Goal: Task Accomplishment & Management: Manage account settings

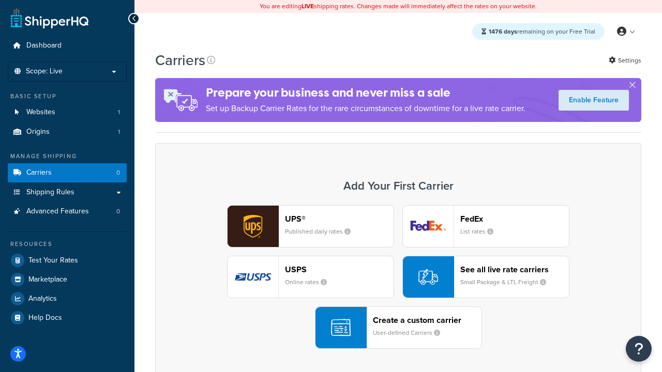
click at [398, 278] on div "UPS® Published daily rates FedEx List rates USPS Online rates See all live rate…" at bounding box center [398, 277] width 465 height 144
click at [515, 219] on header "FedEx" at bounding box center [514, 219] width 109 height 10
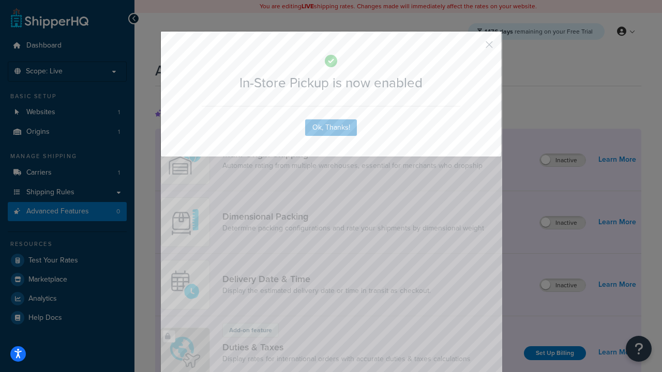
scroll to position [336, 0]
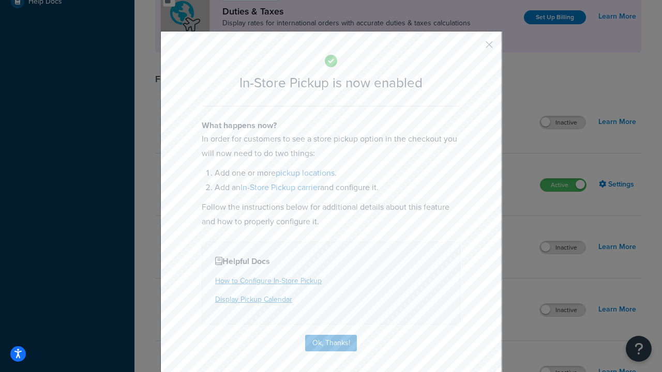
click at [474, 48] on button "button" at bounding box center [474, 48] width 3 height 3
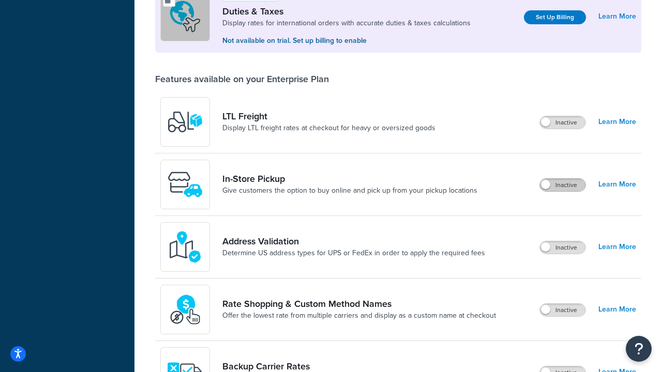
scroll to position [317, 0]
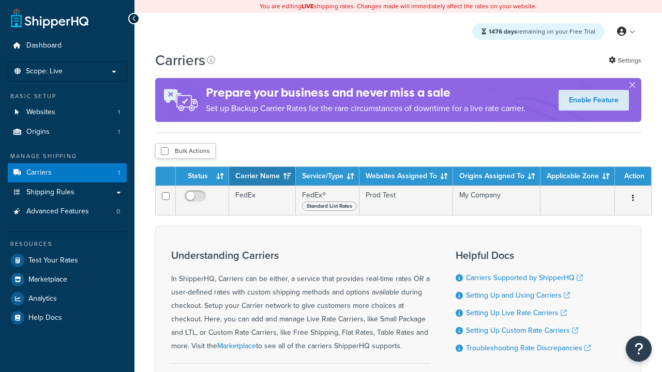
click at [164, 152] on input "checkbox" at bounding box center [165, 151] width 8 height 8
checkbox input "true"
click at [0, 0] on button "Delete" at bounding box center [0, 0] width 0 height 0
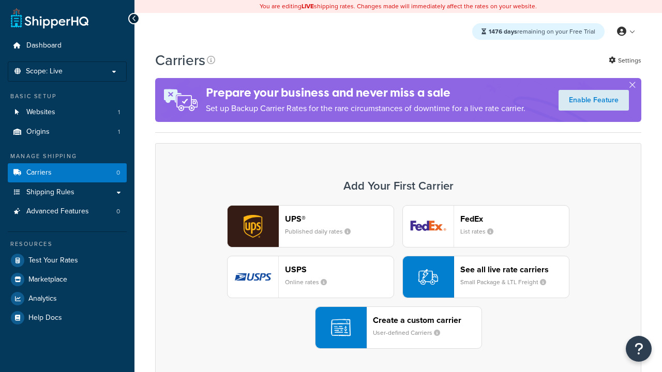
click at [398, 278] on div "UPS® Published daily rates FedEx List rates USPS Online rates See all live rate…" at bounding box center [398, 277] width 465 height 144
click at [515, 219] on header "FedEx" at bounding box center [514, 219] width 109 height 10
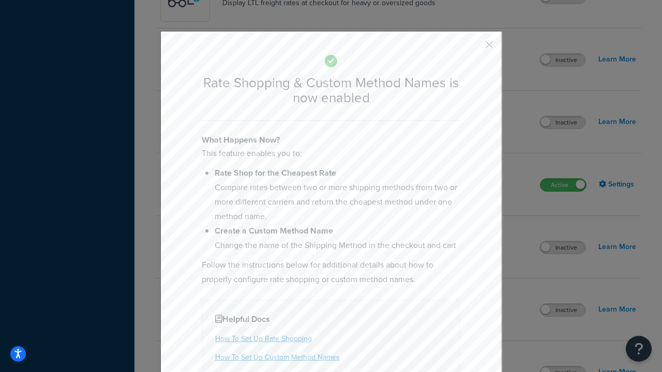
click at [474, 48] on button "button" at bounding box center [474, 48] width 3 height 3
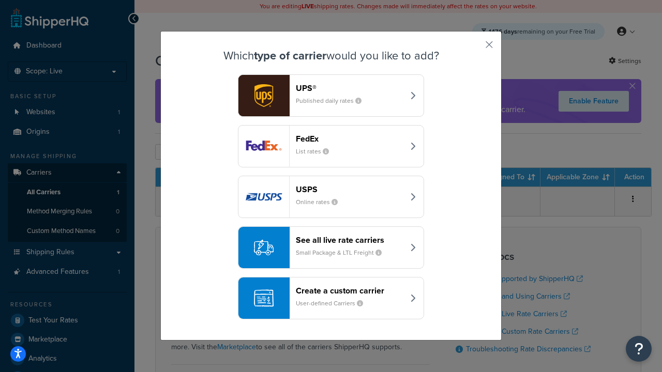
click at [331, 248] on div "See all live rate carriers Small Package & LTL Freight" at bounding box center [350, 247] width 108 height 25
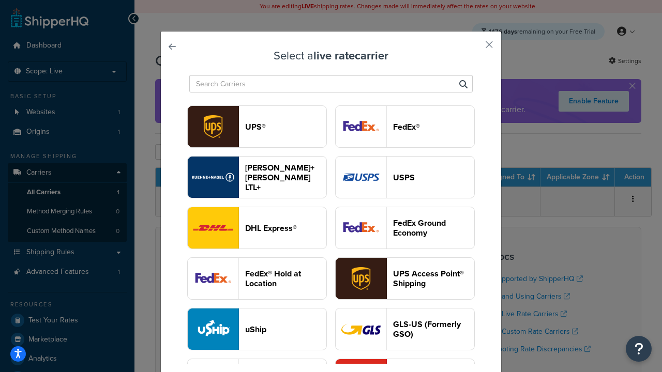
click at [405, 178] on header "USPS" at bounding box center [433, 178] width 81 height 10
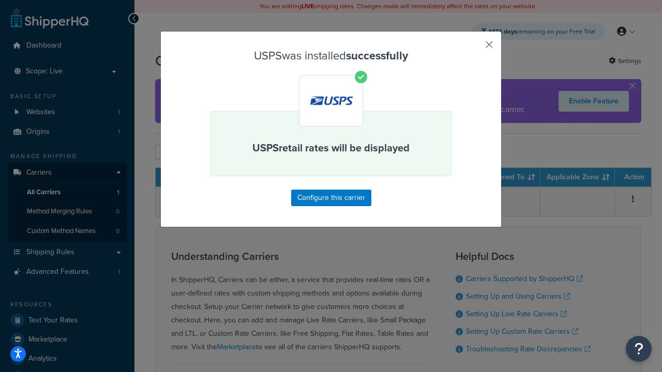
click at [474, 48] on button "button" at bounding box center [474, 48] width 3 height 3
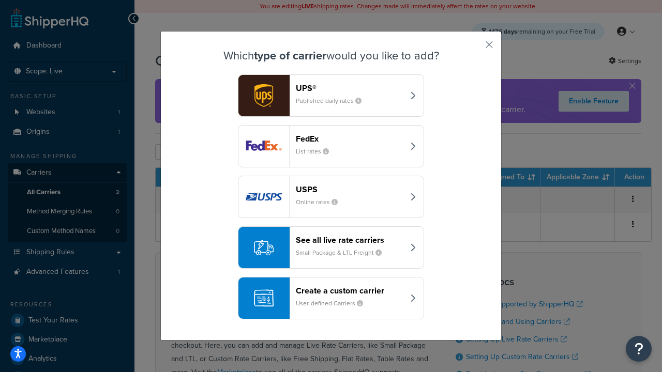
click at [331, 248] on div "See all live rate carriers Small Package & LTL Freight" at bounding box center [350, 247] width 108 height 25
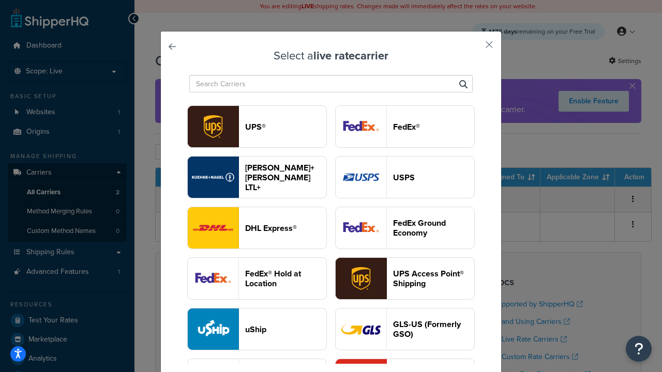
click at [405, 127] on header "FedEx®" at bounding box center [433, 127] width 81 height 10
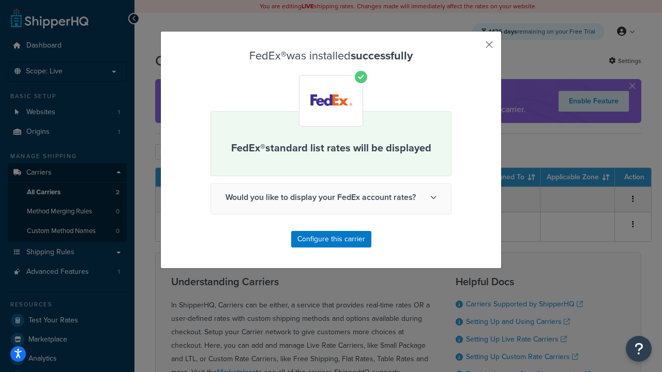
click at [474, 48] on button "button" at bounding box center [474, 48] width 3 height 3
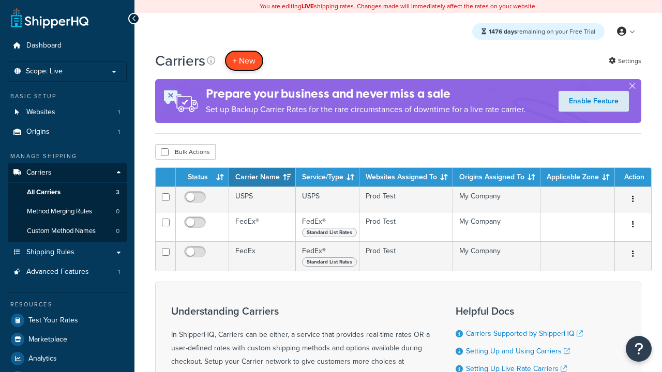
click at [244, 61] on button "+ New" at bounding box center [243, 60] width 39 height 21
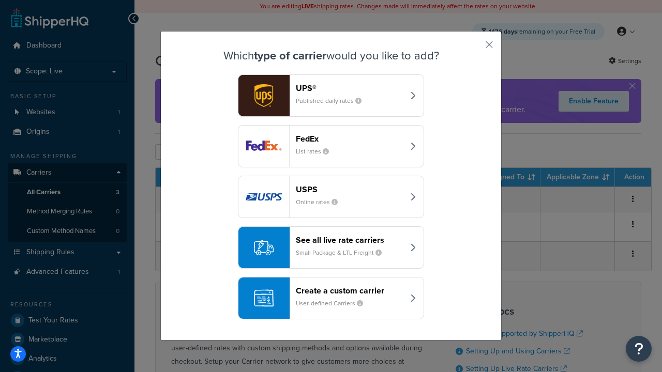
click at [331, 248] on div "See all live rate carriers Small Package & LTL Freight" at bounding box center [350, 247] width 108 height 25
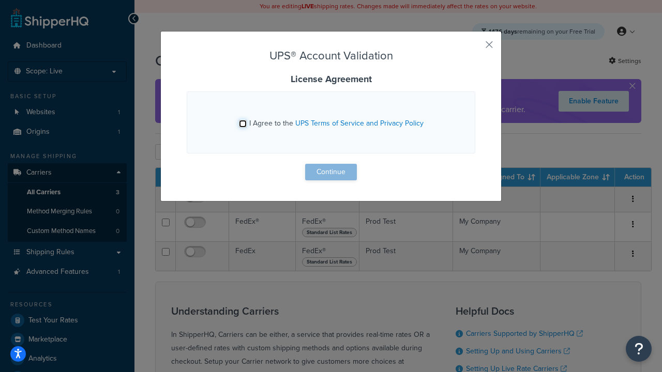
click at [244, 124] on input "I Agree to the UPS Terms of Service and Privacy Policy" at bounding box center [243, 124] width 8 height 8
checkbox input "true"
click at [331, 172] on button "Continue" at bounding box center [331, 172] width 52 height 17
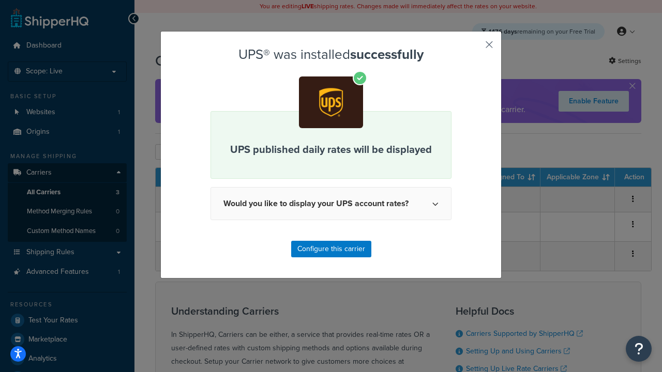
click at [474, 48] on button "button" at bounding box center [474, 48] width 3 height 3
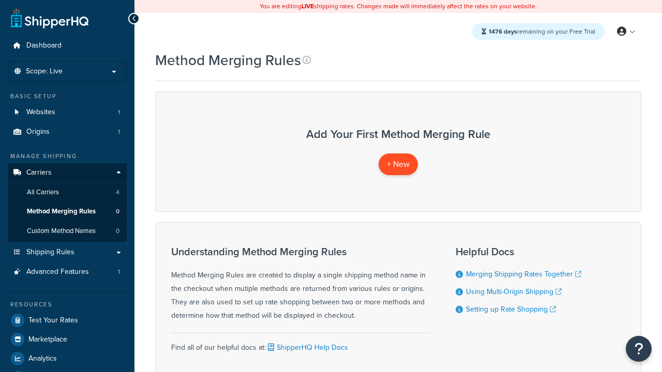
click at [398, 164] on span "+ New" at bounding box center [398, 164] width 23 height 12
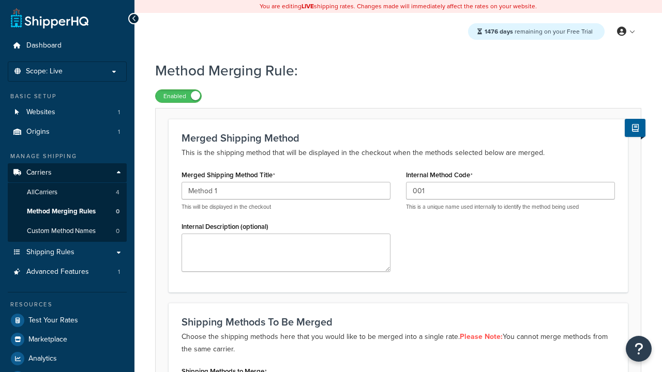
scroll to position [161, 0]
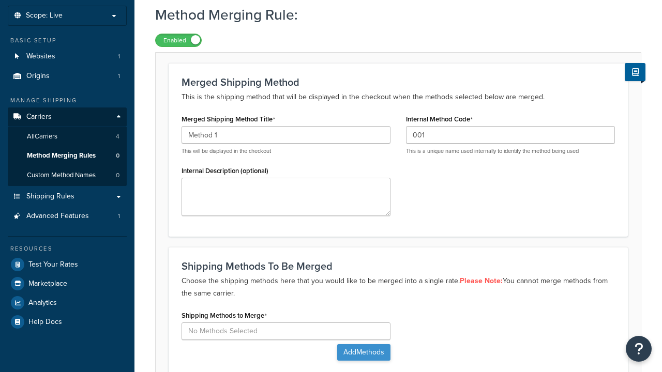
type input "001"
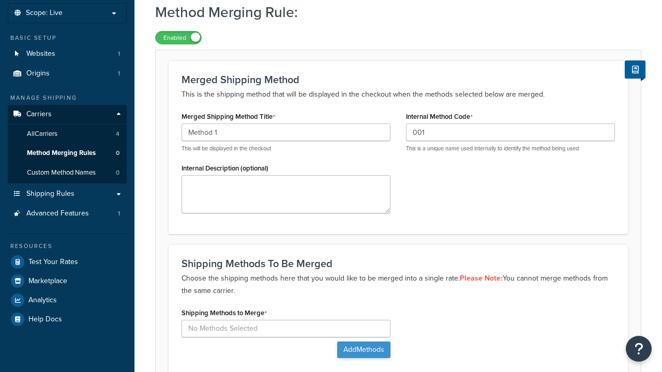
click at [363, 342] on button "Add Methods" at bounding box center [363, 350] width 53 height 17
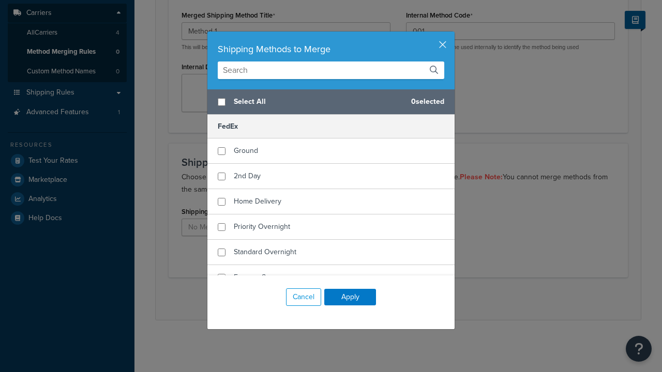
scroll to position [0, 0]
click at [246, 151] on span "Ground" at bounding box center [246, 150] width 24 height 11
checkbox input "true"
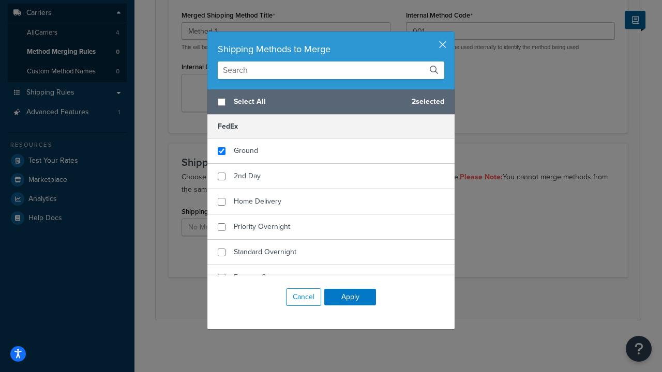
click at [350, 297] on button "Apply" at bounding box center [350, 297] width 52 height 17
click at [392, 299] on button "Save" at bounding box center [393, 299] width 28 height 17
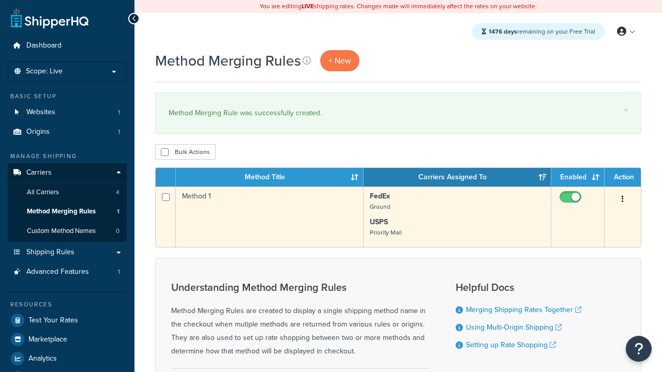
click at [623, 201] on icon "button" at bounding box center [623, 199] width 2 height 7
click at [0, 0] on link "Edit" at bounding box center [0, 0] width 0 height 0
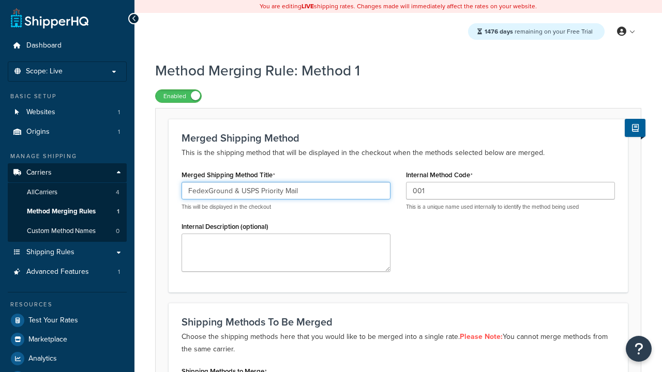
type input "FedexGround & USPS Priority Mail"
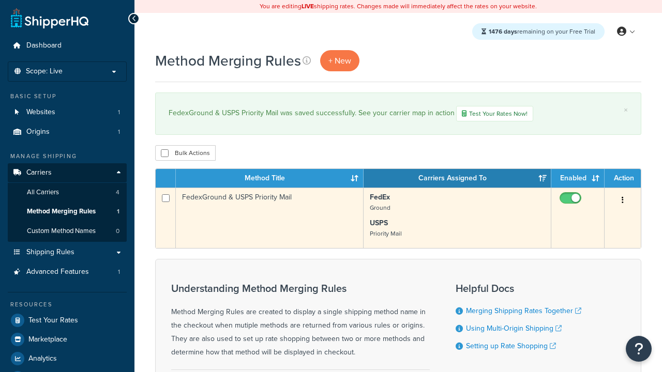
click at [623, 202] on icon "button" at bounding box center [623, 200] width 2 height 7
click at [0, 0] on link "Duplicate" at bounding box center [0, 0] width 0 height 0
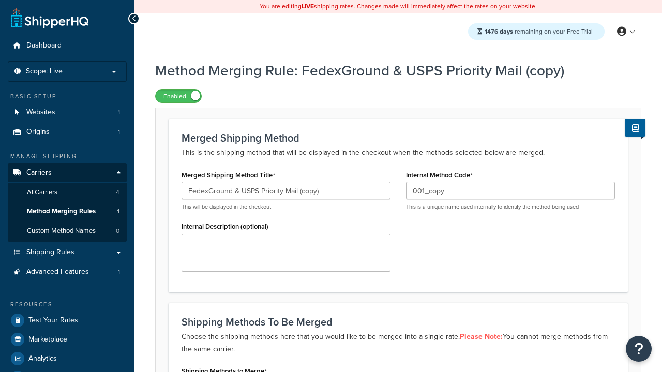
scroll to position [161, 0]
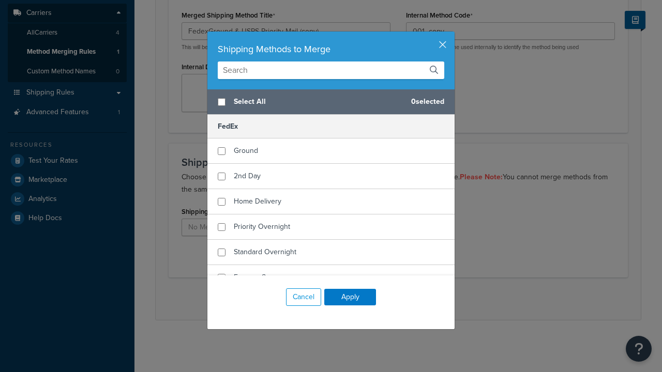
scroll to position [0, 0]
click at [257, 202] on span "Home Delivery" at bounding box center [258, 201] width 48 height 11
checkbox input "true"
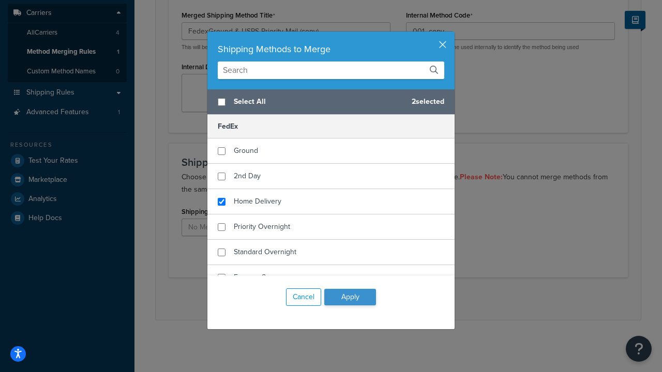
click at [350, 297] on button "Apply" at bounding box center [350, 297] width 52 height 17
click at [392, 299] on button "Save" at bounding box center [393, 299] width 28 height 17
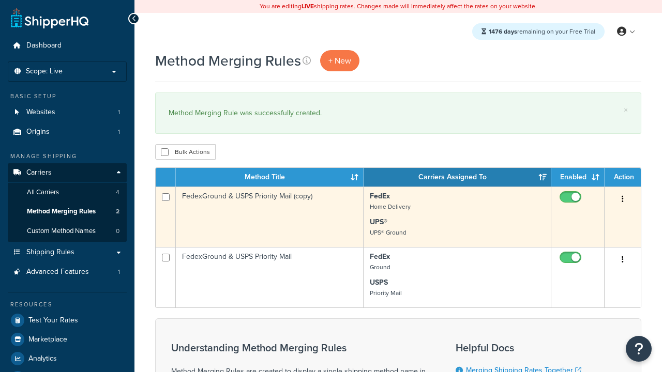
click at [623, 201] on icon "button" at bounding box center [623, 199] width 2 height 7
click at [0, 0] on link "Delete" at bounding box center [0, 0] width 0 height 0
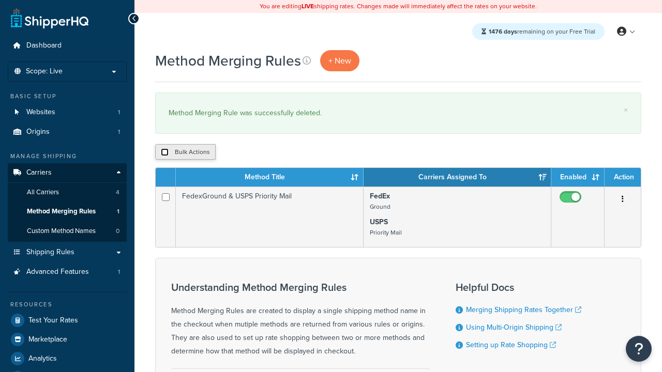
click at [164, 153] on input "checkbox" at bounding box center [165, 152] width 8 height 8
checkbox input "true"
click at [0, 0] on button "Delete" at bounding box center [0, 0] width 0 height 0
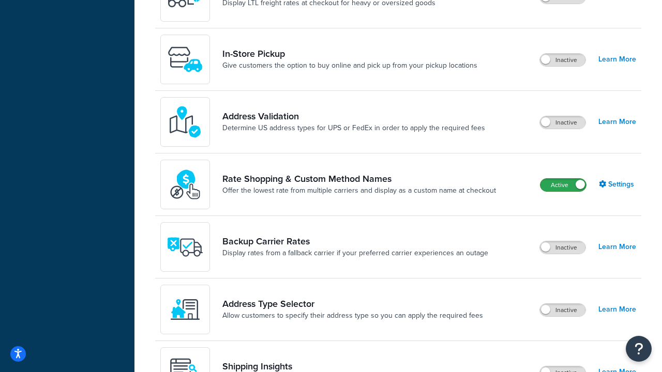
click at [563, 186] on label "Active" at bounding box center [564, 185] width 46 height 12
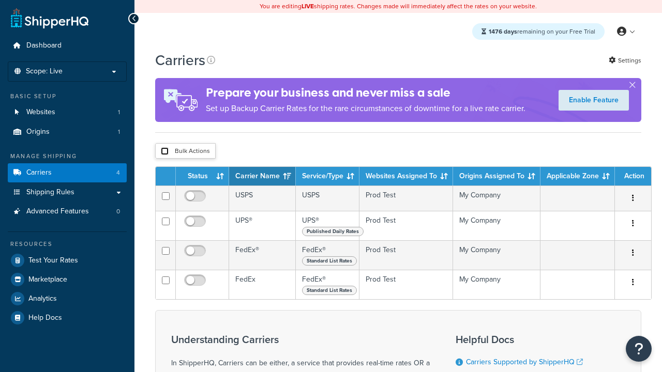
click at [164, 152] on input "checkbox" at bounding box center [165, 151] width 8 height 8
checkbox input "true"
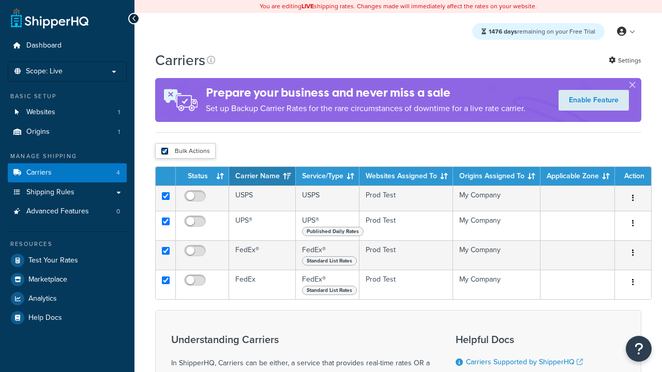
checkbox input "true"
click at [0, 0] on button "Delete" at bounding box center [0, 0] width 0 height 0
